Goal: Information Seeking & Learning: Check status

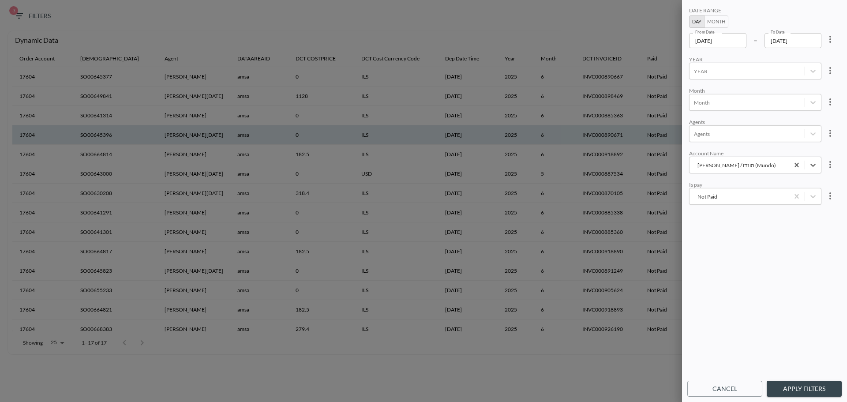
scroll to position [22, 0]
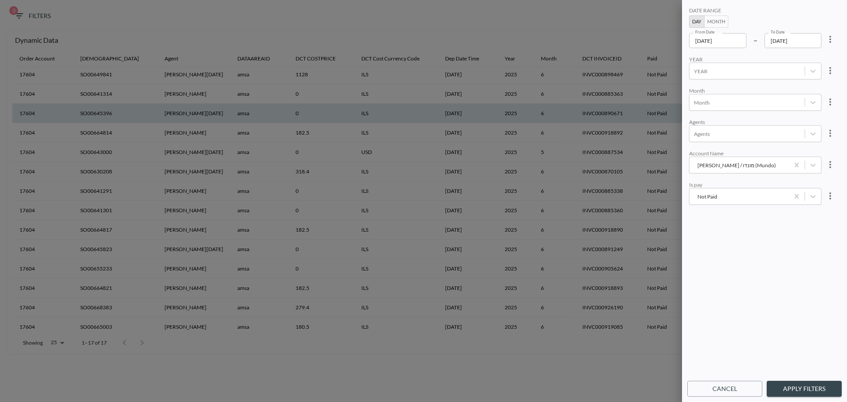
click at [742, 239] on div "DATE RANGE Day Month From Date [DATE] From Date – To Date [DATE] To Date YEAR Y…" at bounding box center [764, 190] width 154 height 371
click at [756, 15] on div "DATE RANGE Day Month From Date [DATE] From Date – To Date [DATE] To Date" at bounding box center [755, 27] width 132 height 41
drag, startPoint x: 738, startPoint y: 12, endPoint x: 740, endPoint y: 230, distance: 217.9
click at [740, 230] on div "DATE RANGE Day Month From Date [DATE] From Date – To Date [DATE] To Date YEAR Y…" at bounding box center [764, 190] width 154 height 371
click at [739, 229] on div "DATE RANGE Day Month From Date [DATE] From Date – To Date [DATE] To Date YEAR Y…" at bounding box center [764, 190] width 154 height 371
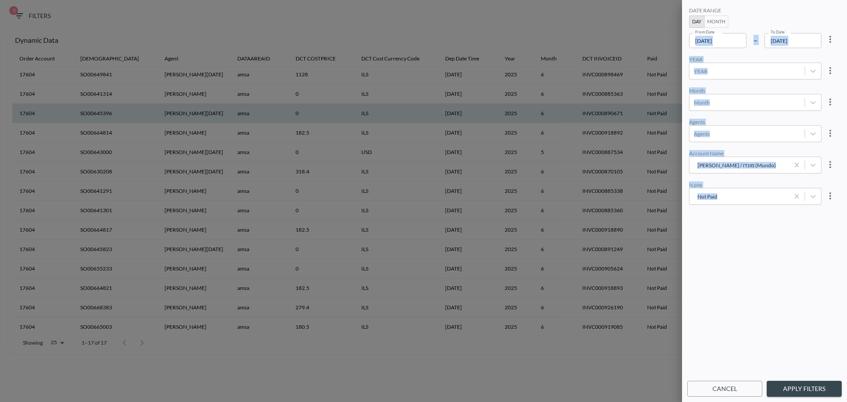
click at [737, 222] on div "DATE RANGE Day Month From Date [DATE] From Date – To Date [DATE] To Date YEAR Y…" at bounding box center [764, 190] width 154 height 371
click at [725, 165] on div "Noa Vortman / מונדו (Mundo)" at bounding box center [739, 165] width 90 height 8
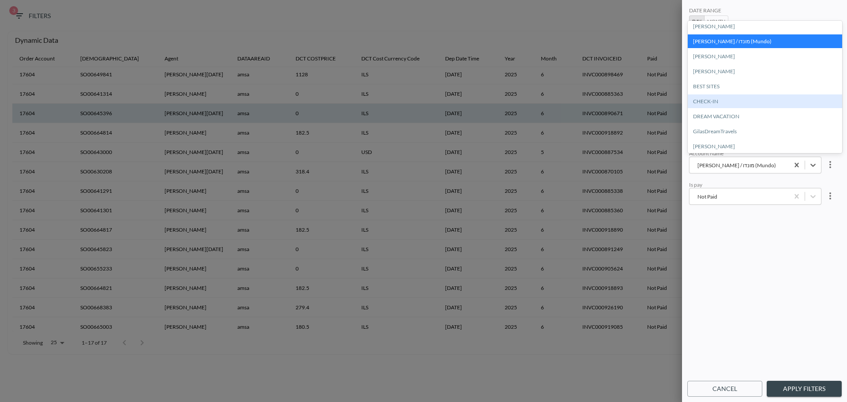
scroll to position [0, 0]
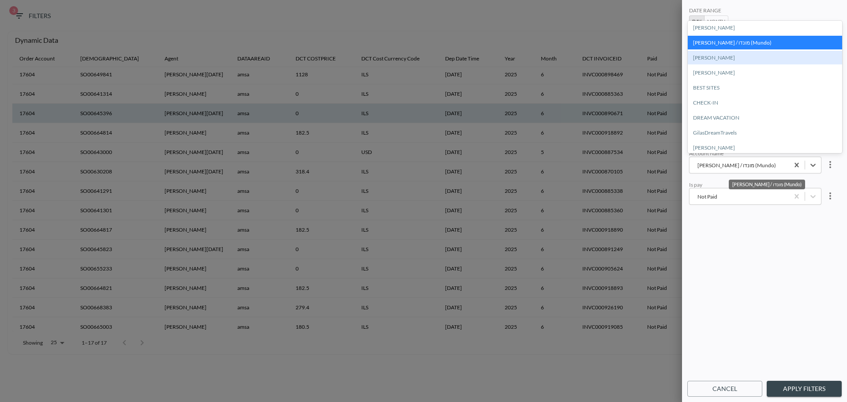
click at [714, 56] on div "[PERSON_NAME]" at bounding box center [765, 58] width 154 height 14
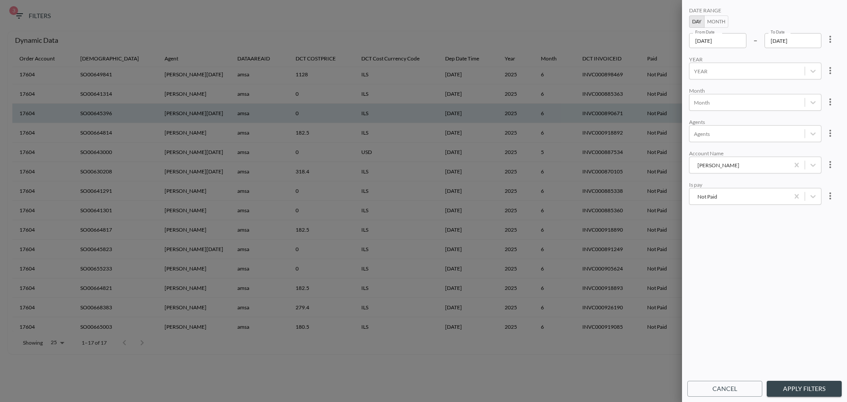
click at [733, 224] on div "DATE RANGE Day Month From Date [DATE] From Date – To Date [DATE] To Date YEAR Y…" at bounding box center [764, 190] width 154 height 371
click at [747, 251] on div "DATE RANGE Day Month From Date [DATE] From Date – To Date [DATE] To Date YEAR Y…" at bounding box center [764, 190] width 154 height 371
click at [731, 246] on div "DATE RANGE Day Month From Date [DATE] From Date – To Date [DATE] To Date YEAR Y…" at bounding box center [764, 190] width 154 height 371
drag, startPoint x: 804, startPoint y: 391, endPoint x: 735, endPoint y: 354, distance: 77.9
click at [804, 390] on button "Apply Filters" at bounding box center [804, 389] width 75 height 16
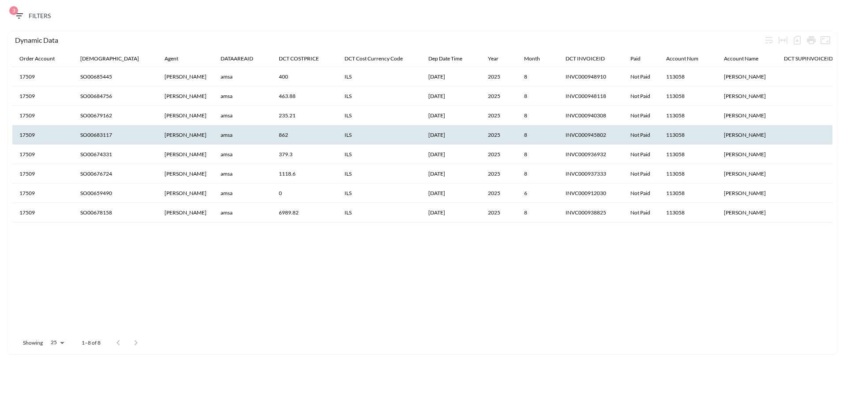
drag, startPoint x: 651, startPoint y: 280, endPoint x: 653, endPoint y: 268, distance: 12.5
click at [651, 280] on div "Order Account Salesid Agent DATAAREAID DCT COSTPRICE DCT Cost Currency Code Dep…" at bounding box center [422, 191] width 820 height 280
click at [503, 287] on div "Order Account Salesid Agent DATAAREAID DCT COSTPRICE DCT Cost Currency Code Dep…" at bounding box center [422, 191] width 820 height 280
click at [557, 315] on div "Order Account Salesid Agent DATAAREAID DCT COSTPRICE DCT Cost Currency Code Dep…" at bounding box center [422, 191] width 820 height 280
drag, startPoint x: 186, startPoint y: 19, endPoint x: 181, endPoint y: 37, distance: 19.1
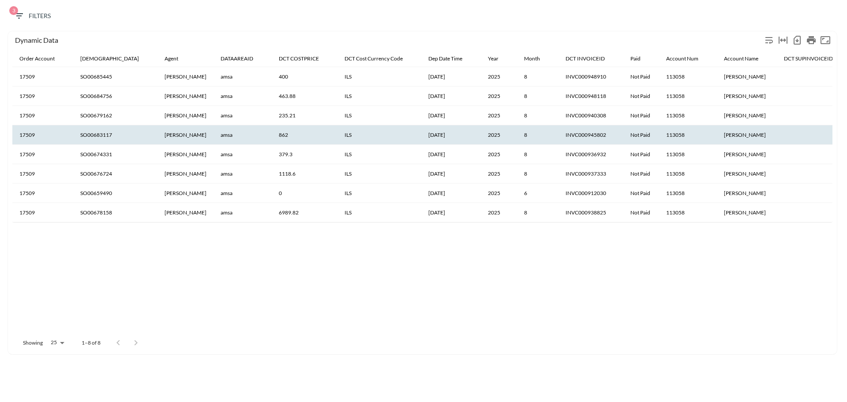
click at [185, 19] on div "3 Filters" at bounding box center [423, 17] width 838 height 27
click at [192, 247] on div "Order Account Salesid Agent DATAAREAID DCT COSTPRICE DCT Cost Currency Code Dep…" at bounding box center [422, 191] width 820 height 280
drag, startPoint x: 360, startPoint y: 20, endPoint x: 398, endPoint y: 296, distance: 279.1
click at [398, 296] on div "3 Filters Dynamic Data Order Account Salesid Agent DATAAREAID DCT COSTPRICE DCT…" at bounding box center [423, 179] width 838 height 350
click at [384, 287] on div "Order Account Salesid Agent DATAAREAID DCT COSTPRICE DCT Cost Currency Code Dep…" at bounding box center [422, 191] width 820 height 280
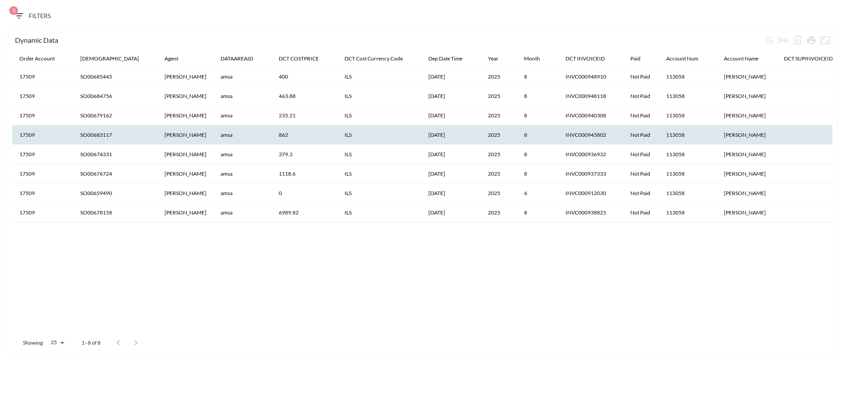
drag, startPoint x: 211, startPoint y: 22, endPoint x: 188, endPoint y: 28, distance: 24.2
click at [209, 25] on div "3 Filters" at bounding box center [423, 17] width 838 height 27
drag, startPoint x: 171, startPoint y: 19, endPoint x: 329, endPoint y: 274, distance: 300.8
click at [361, 302] on div "3 Filters Dynamic Data Order Account Salesid Agent DATAAREAID DCT COSTPRICE DCT…" at bounding box center [423, 179] width 838 height 350
click at [329, 274] on div "Order Account Salesid Agent DATAAREAID DCT COSTPRICE DCT Cost Currency Code Dep…" at bounding box center [422, 191] width 820 height 280
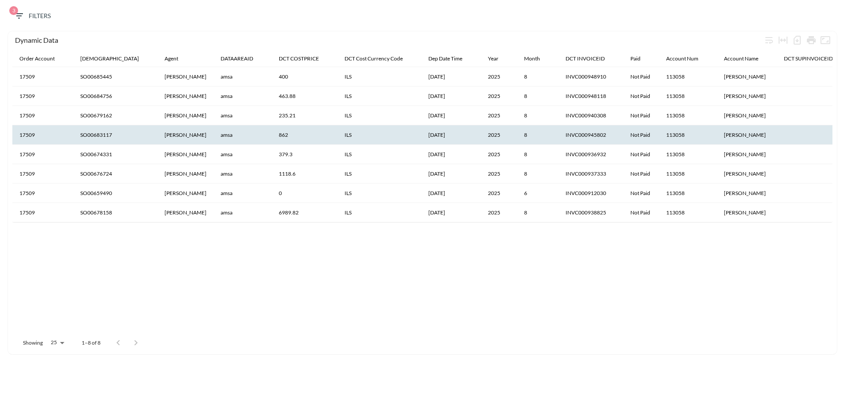
click at [317, 17] on div "3 Filters" at bounding box center [423, 17] width 838 height 27
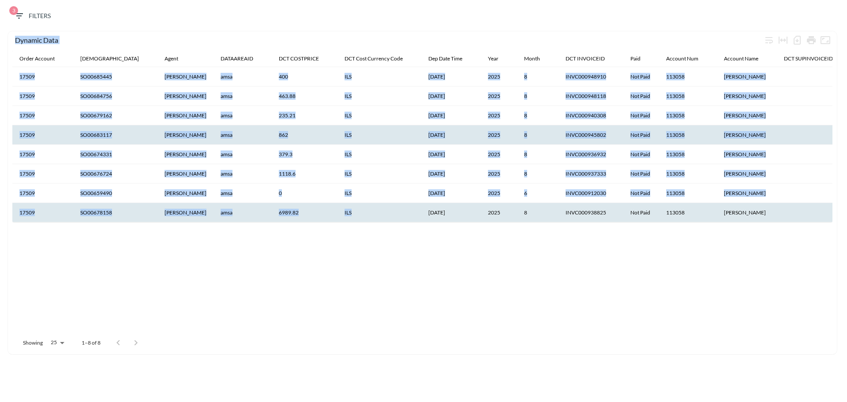
drag, startPoint x: 354, startPoint y: 16, endPoint x: 356, endPoint y: 219, distance: 202.4
click at [356, 219] on div "3 Filters Dynamic Data Order Account Salesid Agent DATAAREAID DCT COSTPRICE DCT…" at bounding box center [423, 179] width 838 height 350
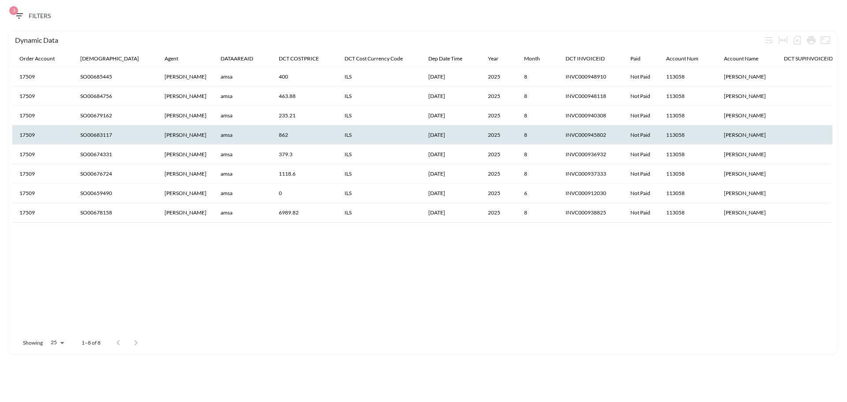
click at [252, 19] on div "3 Filters" at bounding box center [423, 17] width 838 height 27
drag, startPoint x: 171, startPoint y: 44, endPoint x: 219, endPoint y: 265, distance: 226.6
click at [247, 290] on div "3 Filters Dynamic Data Order Account Salesid Agent DATAAREAID DCT COSTPRICE DCT…" at bounding box center [423, 179] width 838 height 350
click at [245, 261] on div "Order Account Salesid Agent DATAAREAID DCT COSTPRICE DCT Cost Currency Code Dep…" at bounding box center [422, 191] width 820 height 280
drag, startPoint x: 223, startPoint y: 265, endPoint x: 361, endPoint y: 32, distance: 270.7
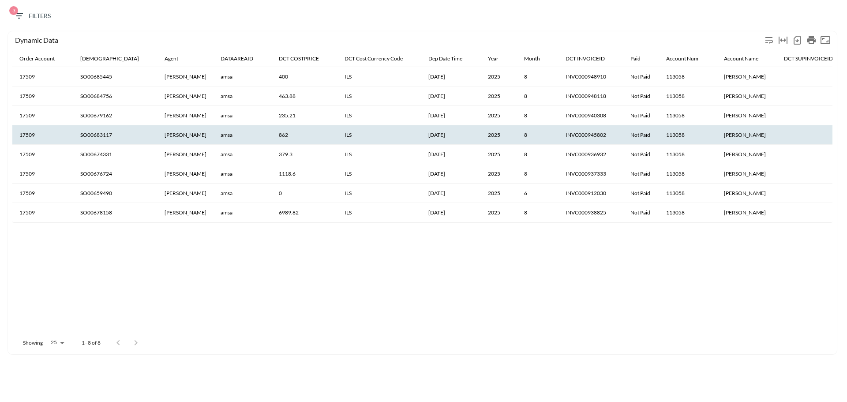
click at [361, 32] on div "Dynamic Data Order Account Salesid Agent DATAAREAID DCT COSTPRICE DCT Cost Curr…" at bounding box center [422, 192] width 829 height 323
click at [373, 7] on div "3 Filters" at bounding box center [423, 17] width 838 height 27
drag, startPoint x: 344, startPoint y: 12, endPoint x: 496, endPoint y: 279, distance: 307.2
click at [501, 281] on div "3 Filters Dynamic Data Order Account Salesid Agent DATAAREAID DCT COSTPRICE DCT…" at bounding box center [423, 179] width 838 height 350
click at [495, 279] on div "Order Account Salesid Agent DATAAREAID DCT COSTPRICE DCT Cost Currency Code Dep…" at bounding box center [422, 191] width 820 height 280
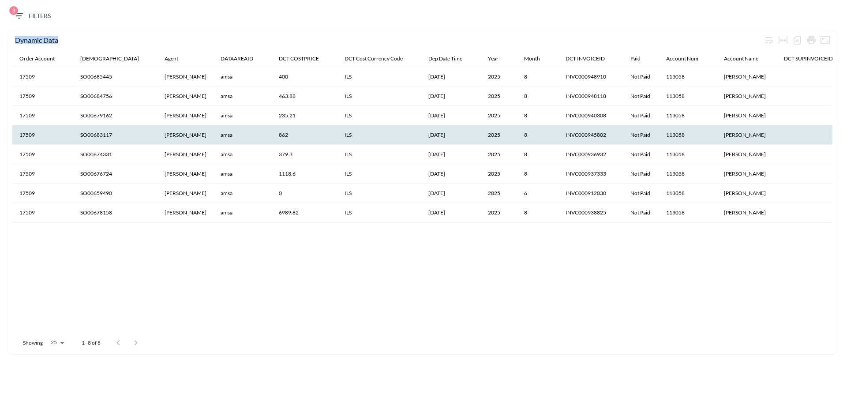
click at [488, 280] on div "Order Account Salesid Agent DATAAREAID DCT COSTPRICE DCT Cost Currency Code Dep…" at bounding box center [422, 191] width 820 height 280
drag, startPoint x: 472, startPoint y: 278, endPoint x: 692, endPoint y: 21, distance: 338.4
click at [696, 25] on div "3 Filters Dynamic Data Order Account Salesid Agent DATAAREAID DCT COSTPRICE DCT…" at bounding box center [423, 179] width 838 height 350
click at [692, 20] on div "3 Filters" at bounding box center [423, 17] width 838 height 27
drag, startPoint x: 683, startPoint y: 16, endPoint x: 576, endPoint y: 251, distance: 257.8
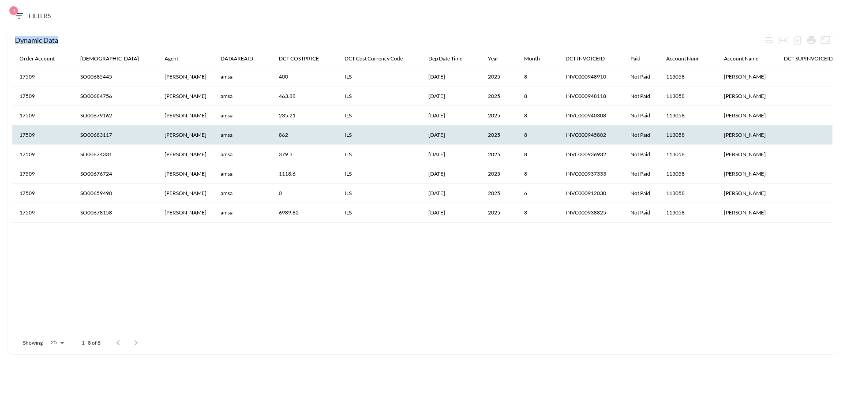
click at [611, 254] on div "3 Filters Dynamic Data Order Account Salesid Agent DATAAREAID DCT COSTPRICE DCT…" at bounding box center [423, 179] width 838 height 350
click at [565, 251] on div "Order Account Salesid Agent DATAAREAID DCT COSTPRICE DCT Cost Currency Code Dep…" at bounding box center [422, 191] width 820 height 280
drag, startPoint x: 470, startPoint y: 251, endPoint x: 426, endPoint y: 25, distance: 230.0
click at [426, 25] on div "3 Filters Dynamic Data Order Account Salesid Agent DATAAREAID DCT COSTPRICE DCT…" at bounding box center [423, 179] width 838 height 350
click at [188, 17] on div "3 Filters" at bounding box center [423, 17] width 838 height 27
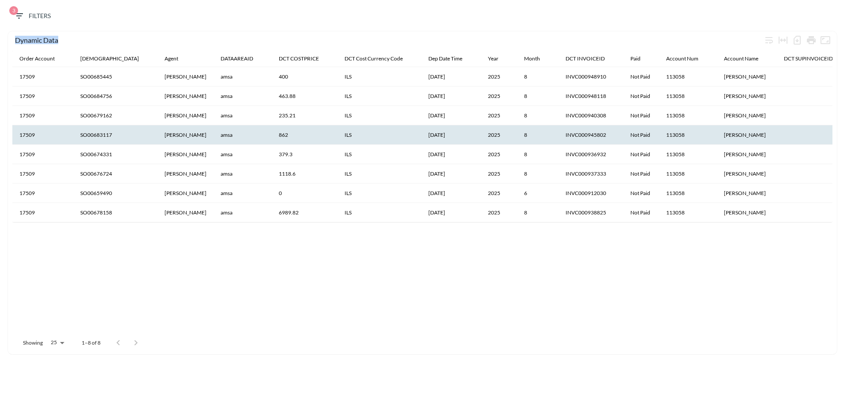
drag, startPoint x: 191, startPoint y: 11, endPoint x: 719, endPoint y: 247, distance: 578.6
click at [719, 247] on div "3 Filters Dynamic Data Order Account Salesid Agent DATAAREAID DCT COSTPRICE DCT…" at bounding box center [423, 179] width 838 height 350
click at [710, 251] on div "Order Account Salesid Agent DATAAREAID DCT COSTPRICE DCT Cost Currency Code Dep…" at bounding box center [422, 191] width 820 height 280
drag, startPoint x: 732, startPoint y: 248, endPoint x: 356, endPoint y: 19, distance: 440.6
click at [357, 19] on div "3 Filters Dynamic Data Order Account Salesid Agent DATAAREAID DCT COSTPRICE DCT…" at bounding box center [423, 179] width 838 height 350
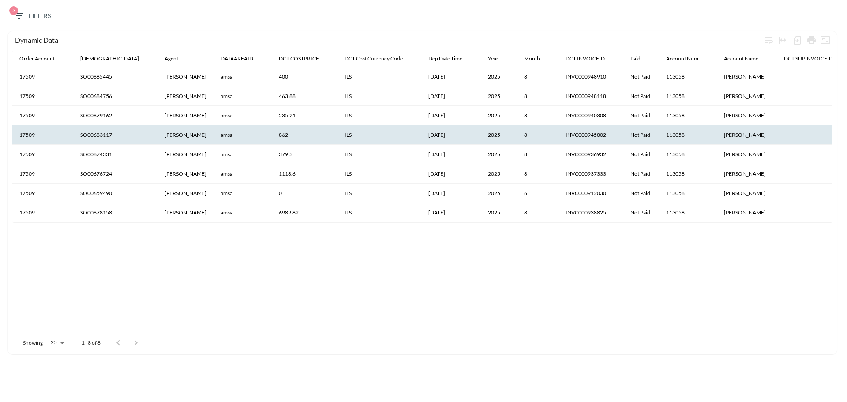
click at [354, 18] on div "3 Filters" at bounding box center [423, 17] width 838 height 27
drag, startPoint x: 559, startPoint y: 8, endPoint x: 446, endPoint y: 260, distance: 275.8
click at [446, 259] on div "3 Filters Dynamic Data Order Account Salesid Agent DATAAREAID DCT COSTPRICE DCT…" at bounding box center [423, 179] width 838 height 350
click at [446, 260] on div "Order Account Salesid Agent DATAAREAID DCT COSTPRICE DCT Cost Currency Code Dep…" at bounding box center [422, 191] width 820 height 280
click at [448, 260] on div "Order Account Salesid Agent DATAAREAID DCT COSTPRICE DCT Cost Currency Code Dep…" at bounding box center [422, 191] width 820 height 280
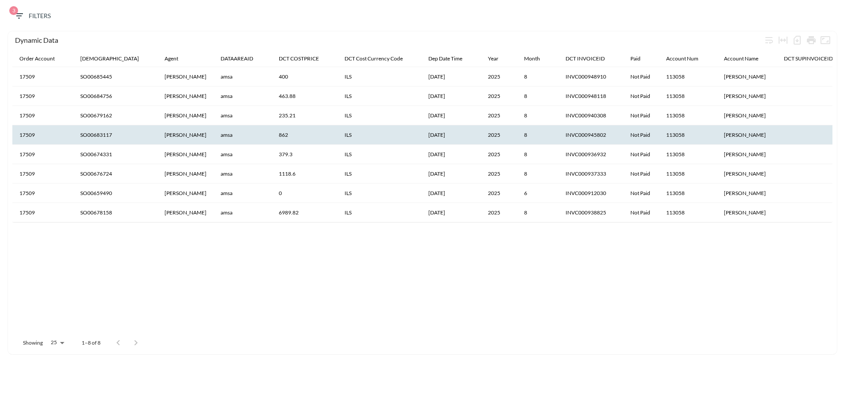
click at [337, 22] on div "3 Filters" at bounding box center [423, 17] width 838 height 27
drag, startPoint x: 336, startPoint y: 18, endPoint x: 392, endPoint y: 232, distance: 221.4
click at [392, 231] on div "3 Filters Dynamic Data Order Account Salesid Agent DATAAREAID DCT COSTPRICE DCT…" at bounding box center [423, 179] width 838 height 350
click at [392, 232] on div "Order Account Salesid Agent DATAAREAID DCT COSTPRICE DCT Cost Currency Code Dep…" at bounding box center [422, 191] width 820 height 280
drag, startPoint x: 410, startPoint y: 248, endPoint x: 574, endPoint y: 27, distance: 275.3
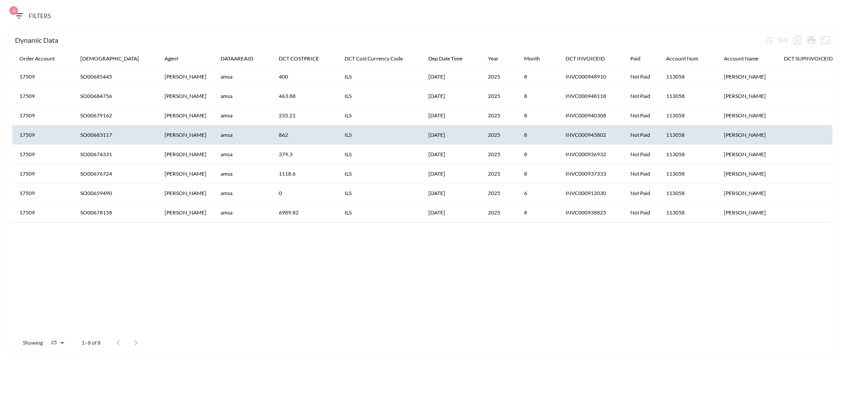
click at [577, 30] on div "3 Filters Dynamic Data Order Account Salesid Agent DATAAREAID DCT COSTPRICE DCT…" at bounding box center [423, 179] width 838 height 350
click at [574, 27] on div "3 Filters" at bounding box center [423, 17] width 838 height 27
drag, startPoint x: 562, startPoint y: 15, endPoint x: 534, endPoint y: 258, distance: 244.6
click at [539, 258] on div "3 Filters Dynamic Data Order Account Salesid Agent DATAAREAID DCT COSTPRICE DCT…" at bounding box center [423, 179] width 838 height 350
click at [534, 258] on div "Order Account Salesid Agent DATAAREAID DCT COSTPRICE DCT Cost Currency Code Dep…" at bounding box center [422, 191] width 820 height 280
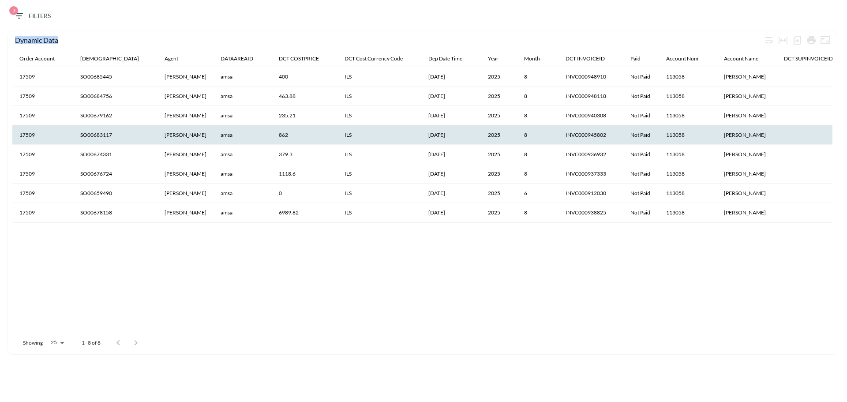
drag, startPoint x: 524, startPoint y: 256, endPoint x: 346, endPoint y: 11, distance: 302.5
click at [346, 11] on div "3 Filters Dynamic Data Order Account Salesid Agent DATAAREAID DCT COSTPRICE DCT…" at bounding box center [423, 179] width 838 height 350
drag, startPoint x: 345, startPoint y: 12, endPoint x: 339, endPoint y: 13, distance: 5.9
click at [344, 12] on div "3 Filters" at bounding box center [423, 17] width 838 height 27
drag, startPoint x: 404, startPoint y: 13, endPoint x: 437, endPoint y: 242, distance: 230.8
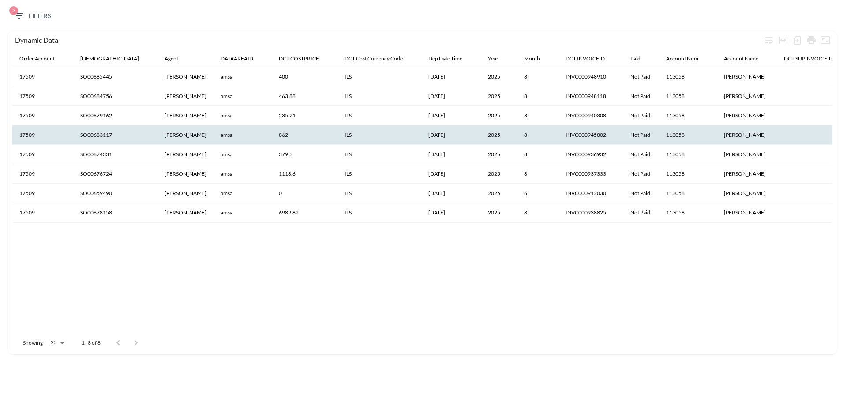
click at [444, 227] on div "3 Filters Dynamic Data Order Account Salesid Agent DATAAREAID DCT COSTPRICE DCT…" at bounding box center [423, 179] width 838 height 350
click at [453, 250] on div "Order Account Salesid Agent DATAAREAID DCT COSTPRICE DCT Cost Currency Code Dep…" at bounding box center [422, 191] width 820 height 280
drag, startPoint x: 482, startPoint y: 258, endPoint x: 375, endPoint y: 20, distance: 260.4
click at [375, 20] on div "3 Filters Dynamic Data Order Account Salesid Agent DATAAREAID DCT COSTPRICE DCT…" at bounding box center [423, 179] width 838 height 350
click at [374, 20] on div "3 Filters" at bounding box center [423, 17] width 838 height 27
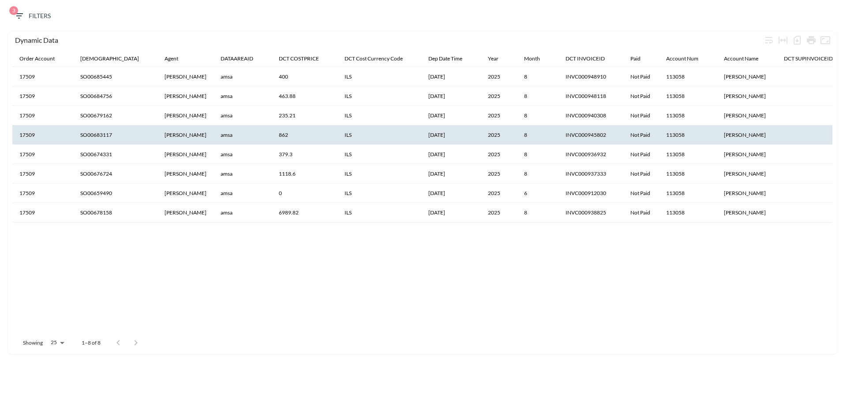
click at [45, 15] on span "3 Filters" at bounding box center [32, 16] width 37 height 11
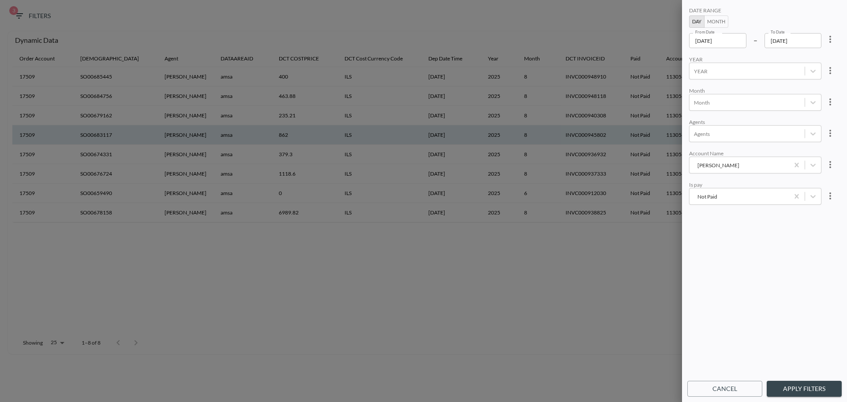
click at [794, 394] on button "Apply Filters" at bounding box center [804, 389] width 75 height 16
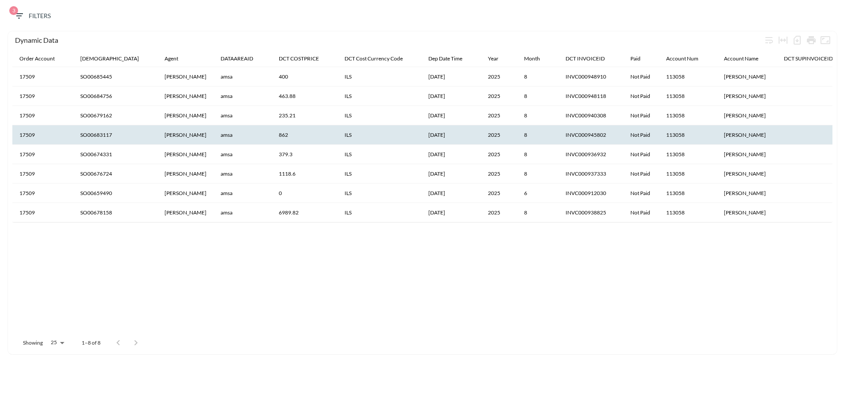
click at [458, 299] on div "Order Account Salesid Agent DATAAREAID DCT COSTPRICE DCT Cost Currency Code Dep…" at bounding box center [422, 191] width 820 height 280
click at [39, 16] on span "3 Filters" at bounding box center [32, 16] width 37 height 11
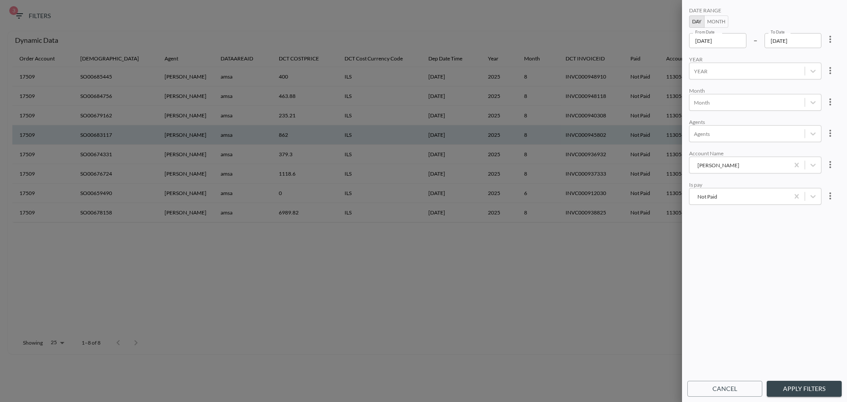
click at [535, 303] on div at bounding box center [423, 201] width 847 height 402
click at [808, 162] on icon "מאסטר דילס" at bounding box center [812, 165] width 9 height 9
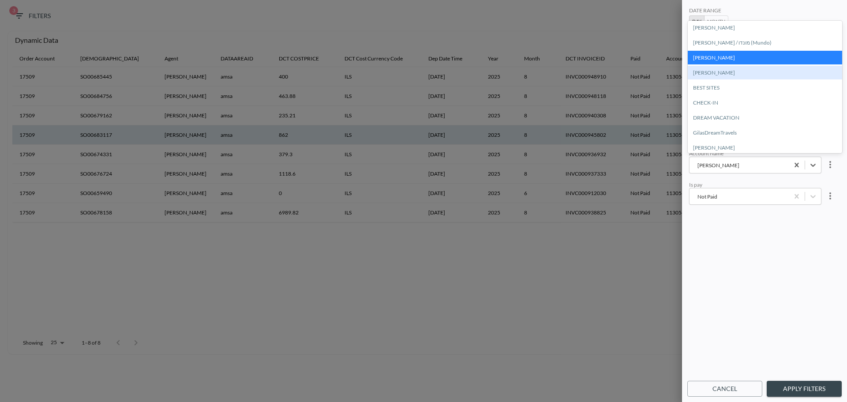
click at [720, 73] on div "[PERSON_NAME]" at bounding box center [765, 73] width 154 height 14
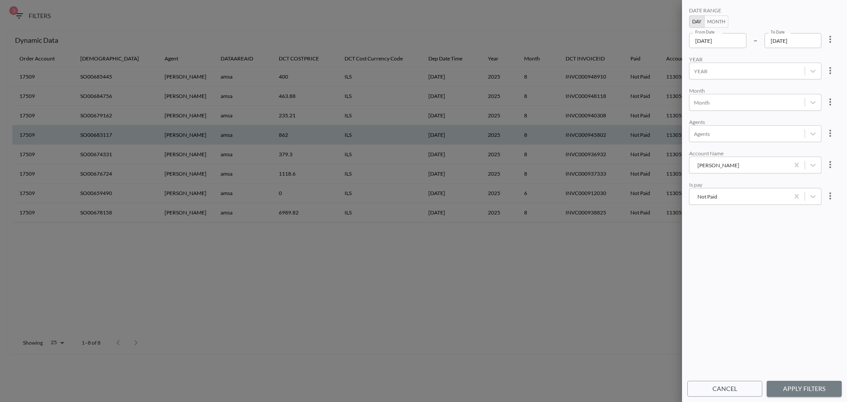
click at [814, 381] on button "Apply Filters" at bounding box center [804, 389] width 75 height 16
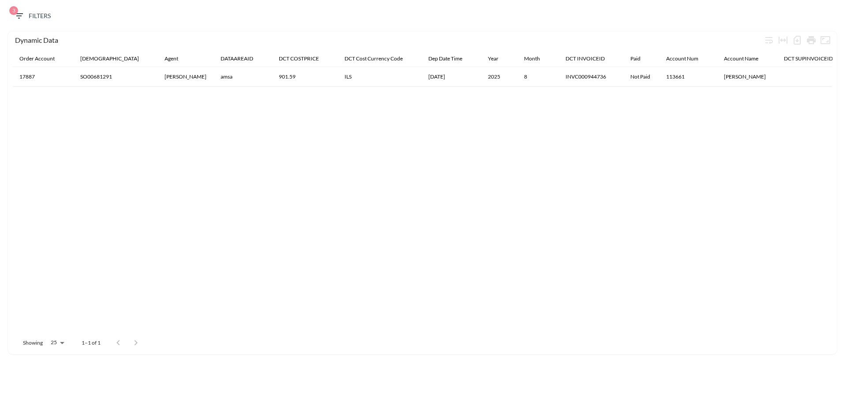
click at [36, 17] on span "3 Filters" at bounding box center [32, 16] width 37 height 11
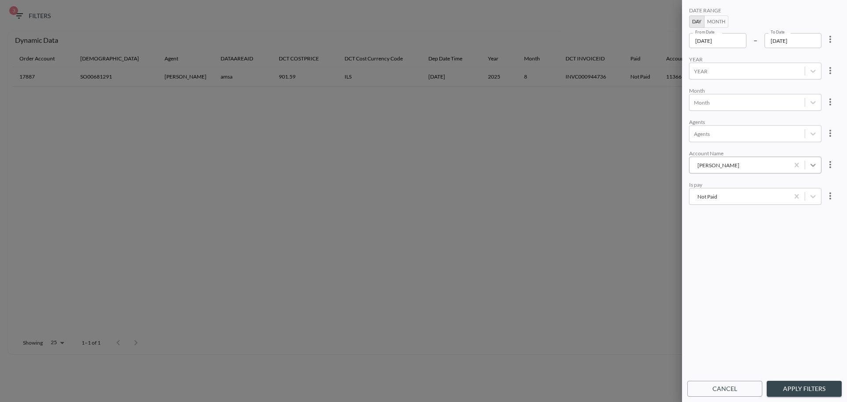
click at [816, 165] on div "Amer Mahdi" at bounding box center [813, 165] width 16 height 16
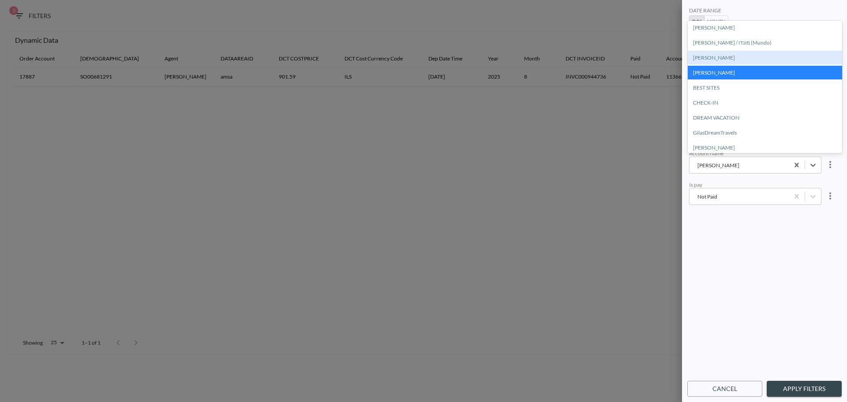
click at [705, 59] on div "[PERSON_NAME]" at bounding box center [765, 58] width 154 height 14
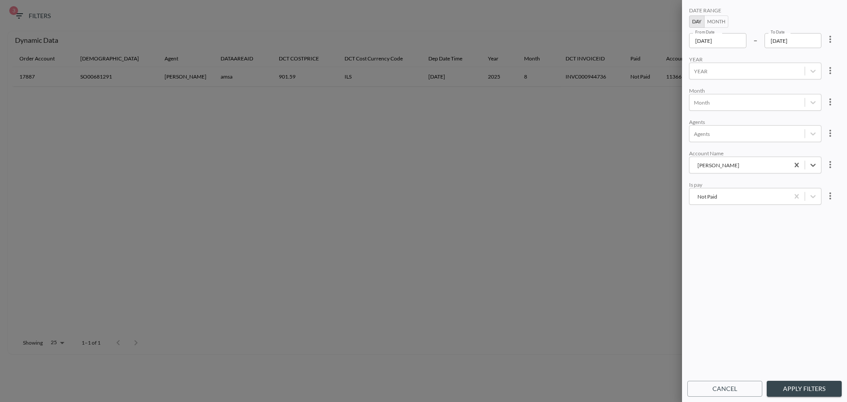
click at [796, 389] on button "Apply Filters" at bounding box center [804, 389] width 75 height 16
